Goal: Task Accomplishment & Management: Use online tool/utility

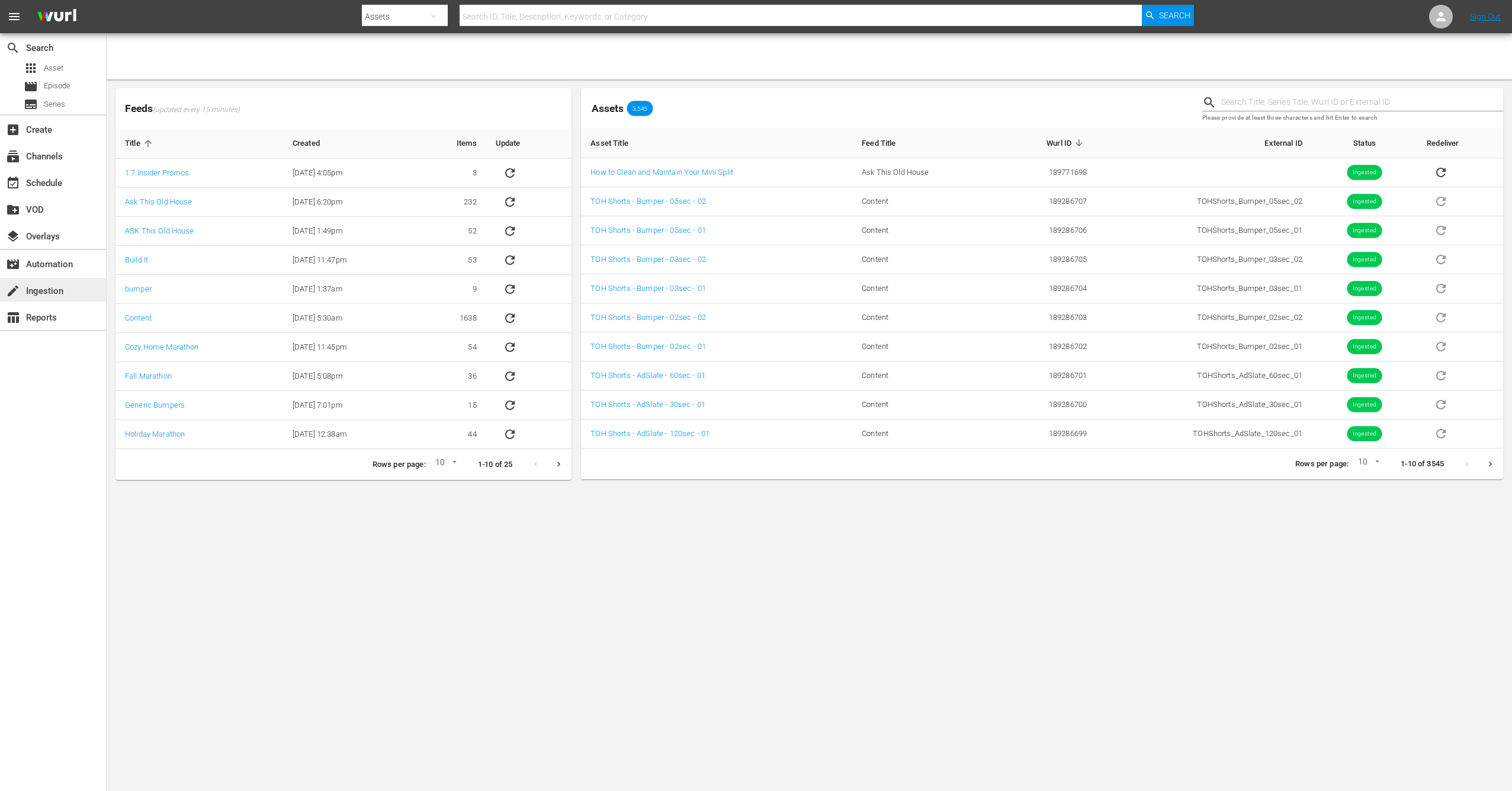
click at [51, 294] on div "create Ingestion" at bounding box center [33, 288] width 67 height 11
click at [56, 153] on div "subscriptions Channels" at bounding box center [33, 154] width 67 height 11
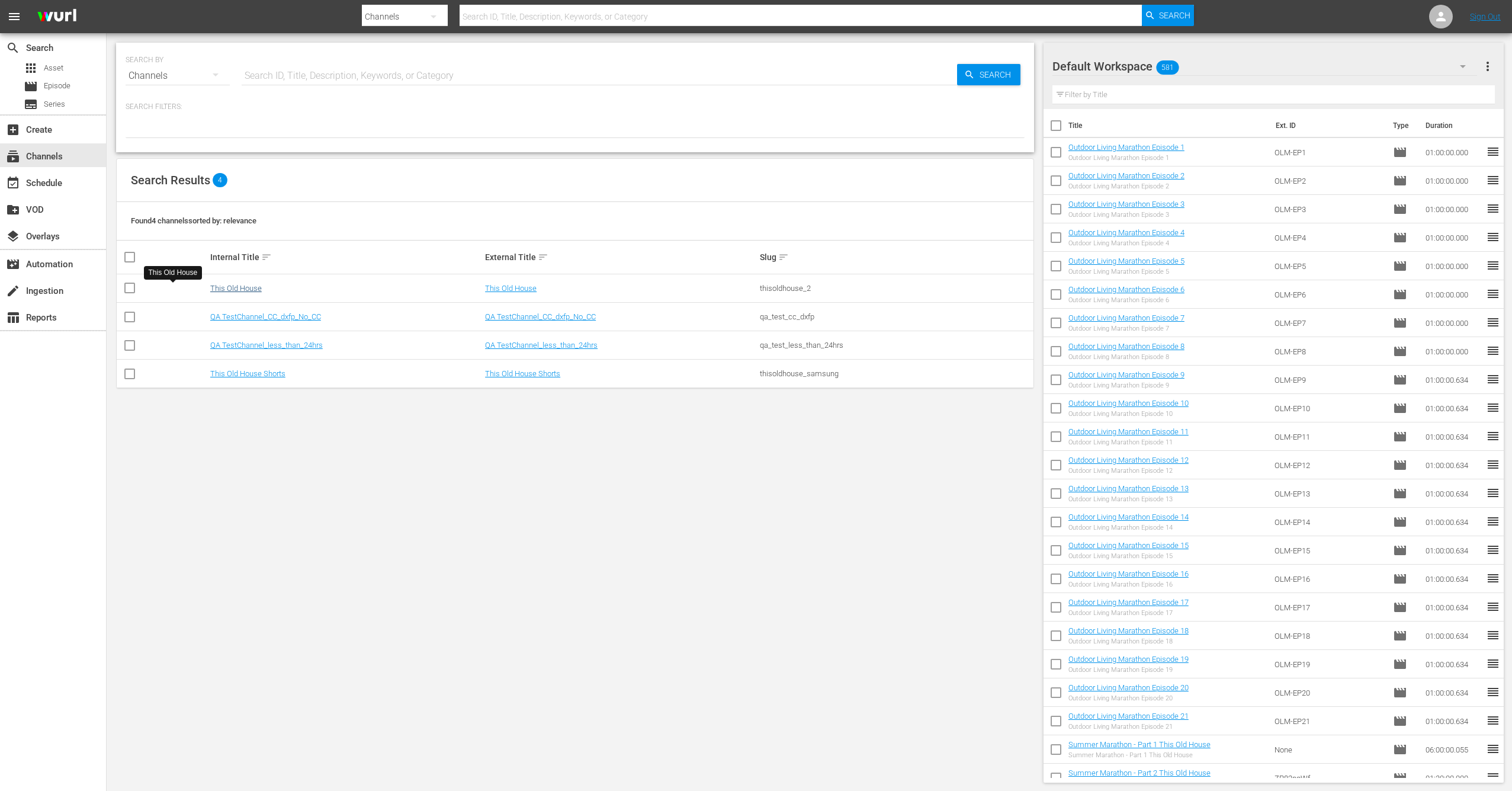
click at [211, 291] on link "This Old House" at bounding box center [236, 288] width 51 height 9
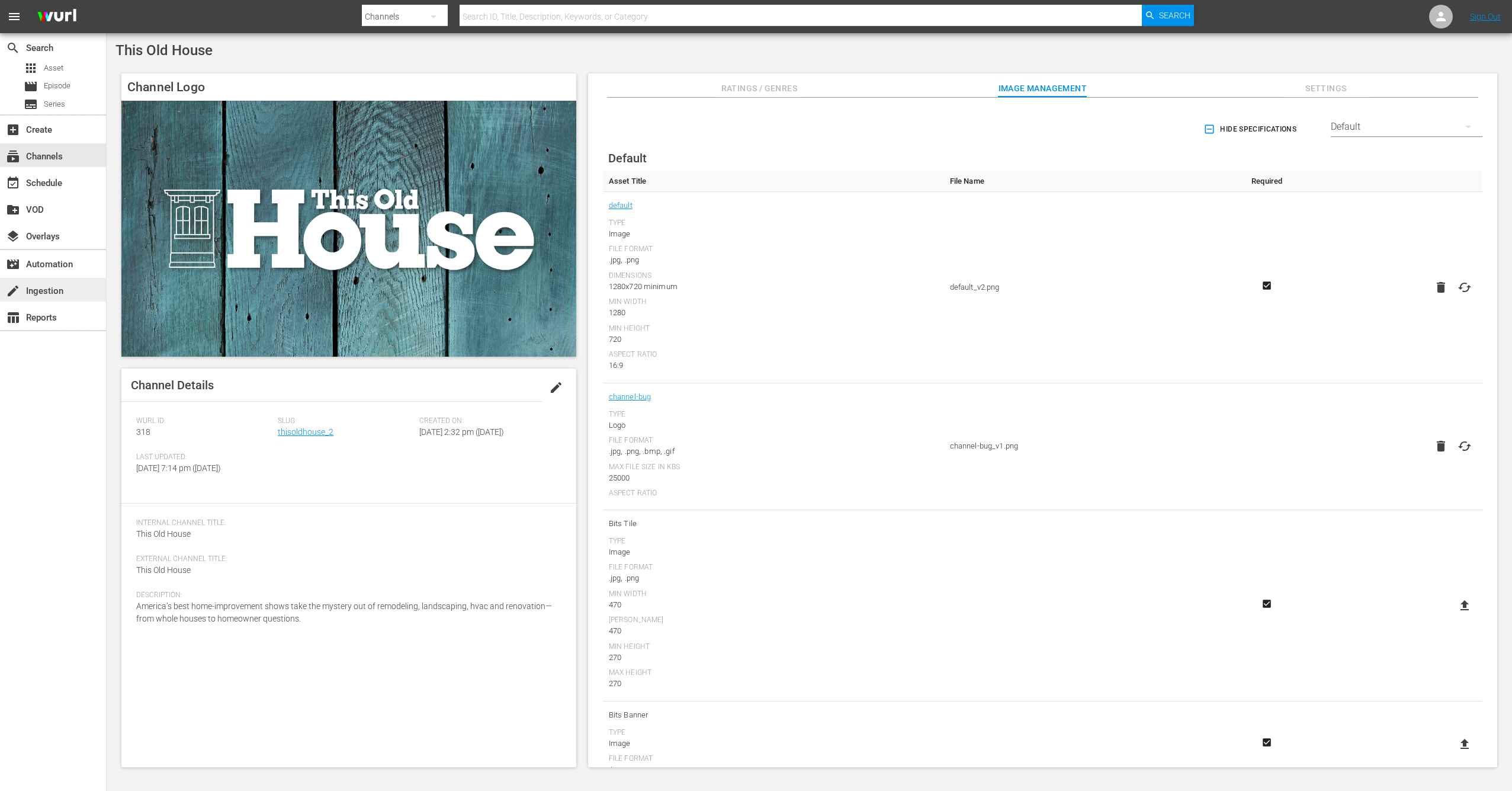
click at [44, 285] on div "create Ingestion" at bounding box center [33, 288] width 67 height 11
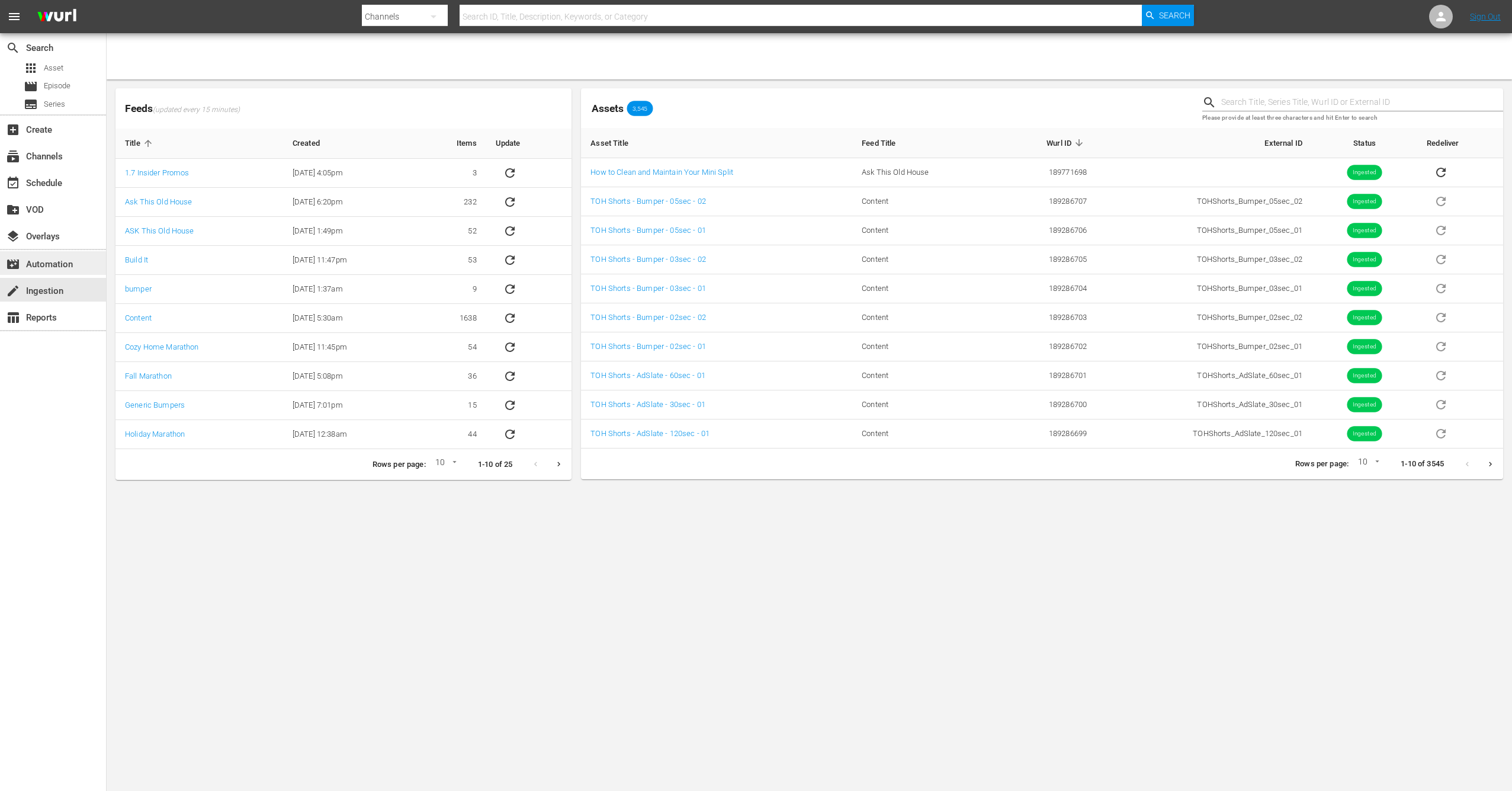
click at [51, 262] on div "movie_filter Automation" at bounding box center [33, 262] width 67 height 11
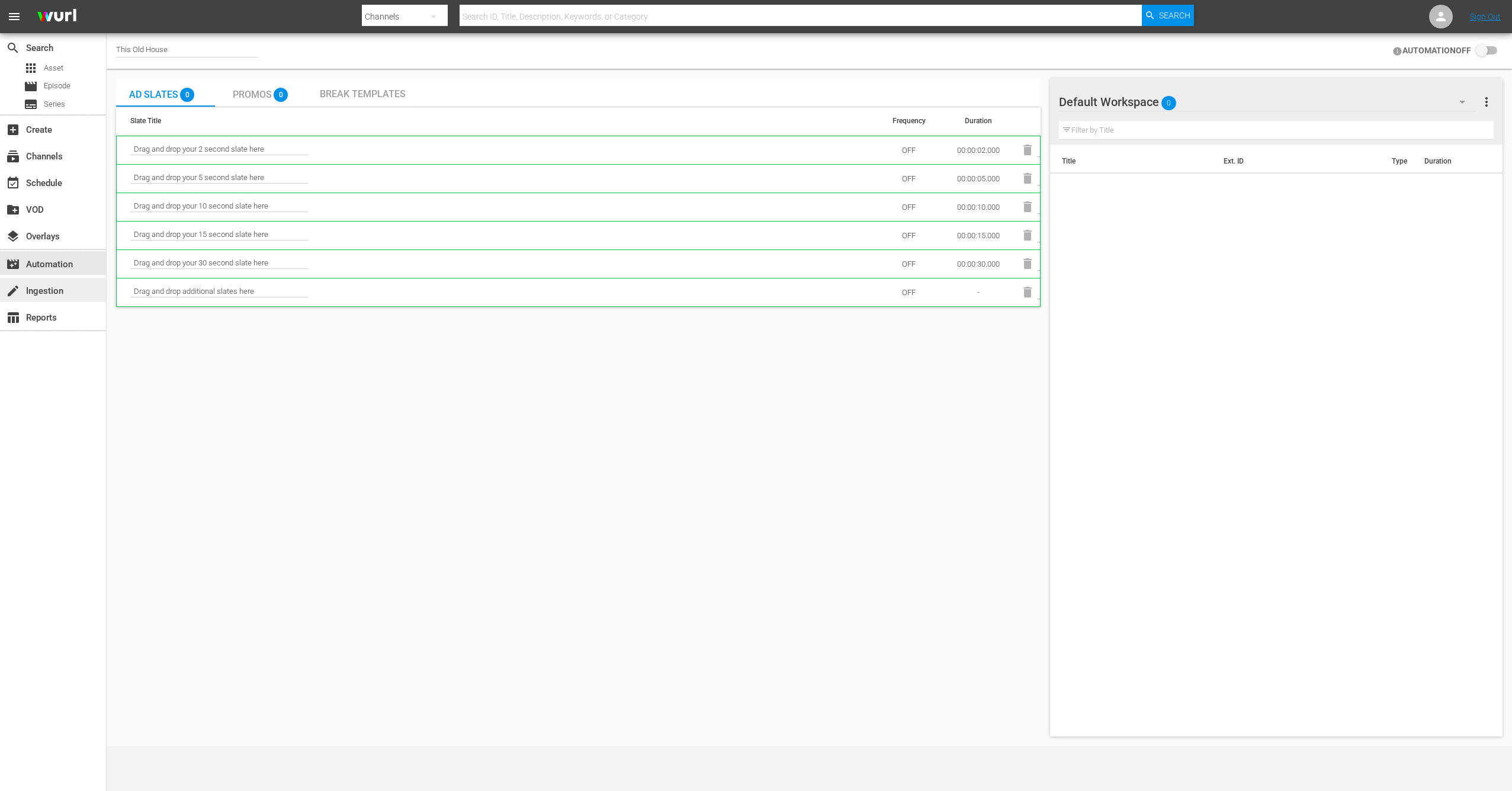
click at [45, 294] on div "create Ingestion" at bounding box center [33, 288] width 67 height 11
